Goal: Information Seeking & Learning: Compare options

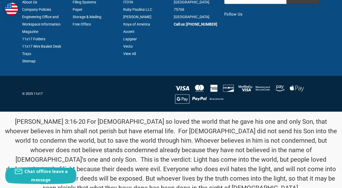
scroll to position [194, 0]
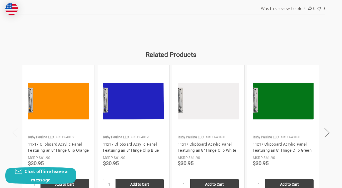
scroll to position [752, 0]
